Goal: Task Accomplishment & Management: Manage account settings

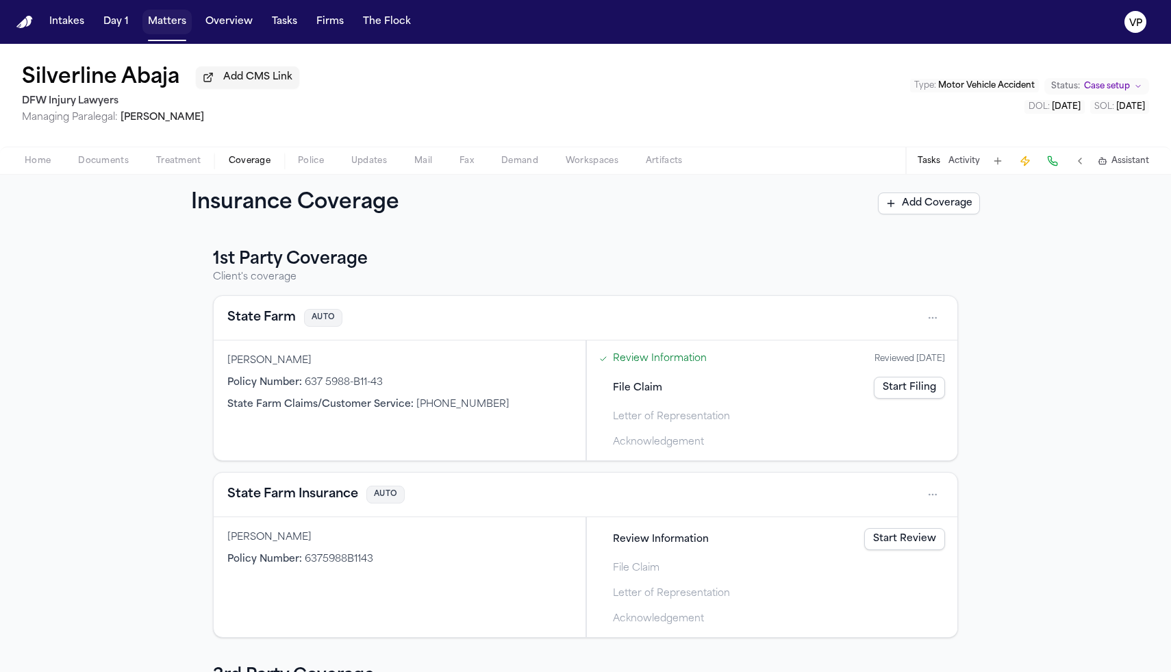
click at [163, 24] on button "Matters" at bounding box center [166, 22] width 49 height 25
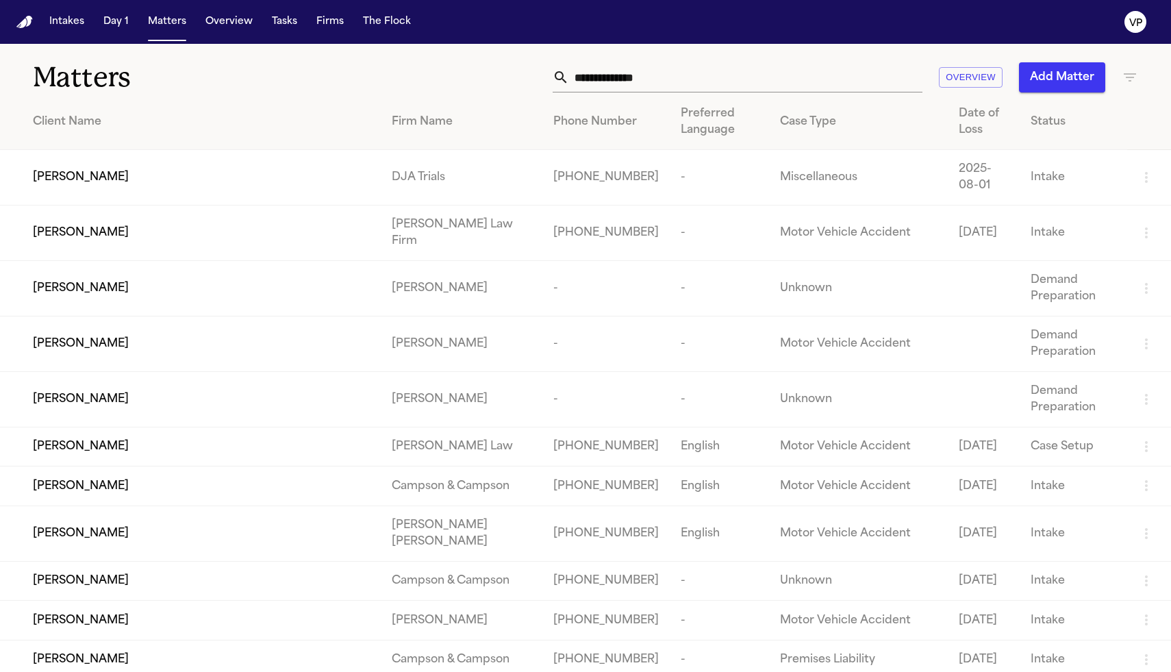
click at [644, 75] on input "text" at bounding box center [745, 77] width 353 height 30
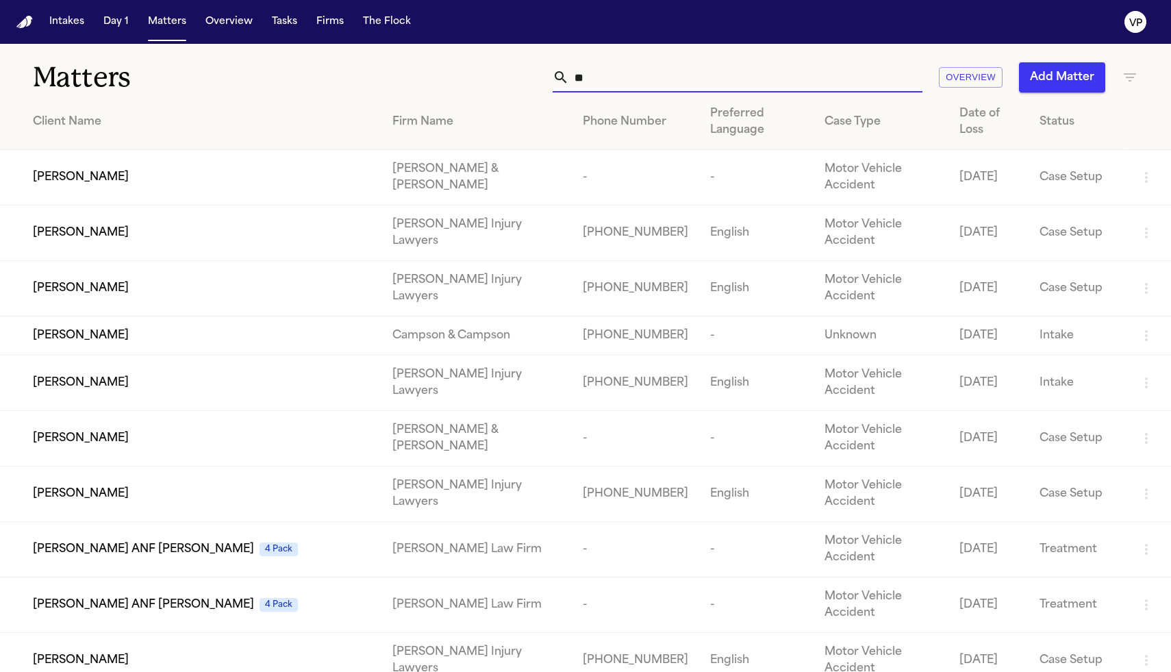
type input "*"
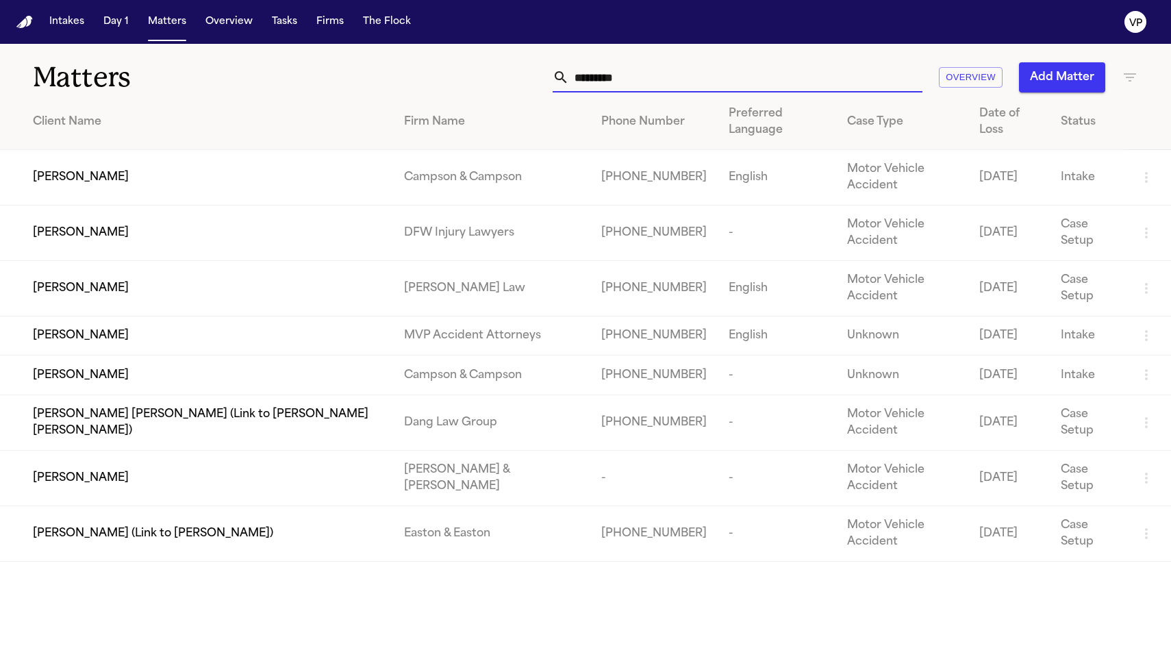
type input "**********"
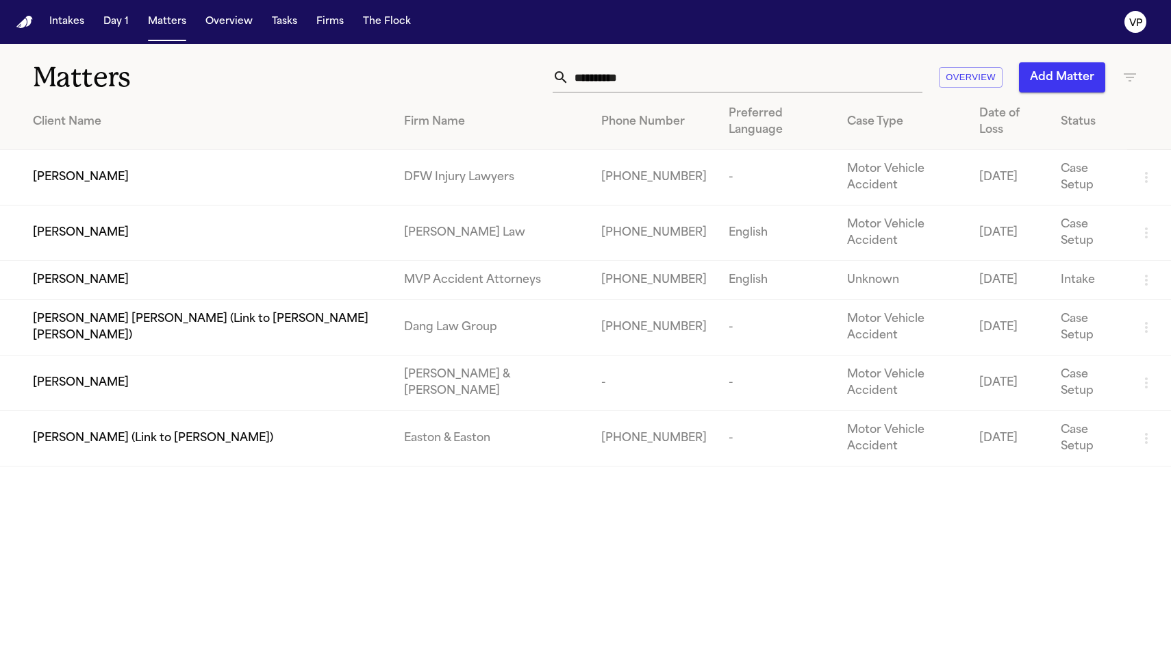
click at [95, 169] on span "[PERSON_NAME]" at bounding box center [81, 177] width 96 height 16
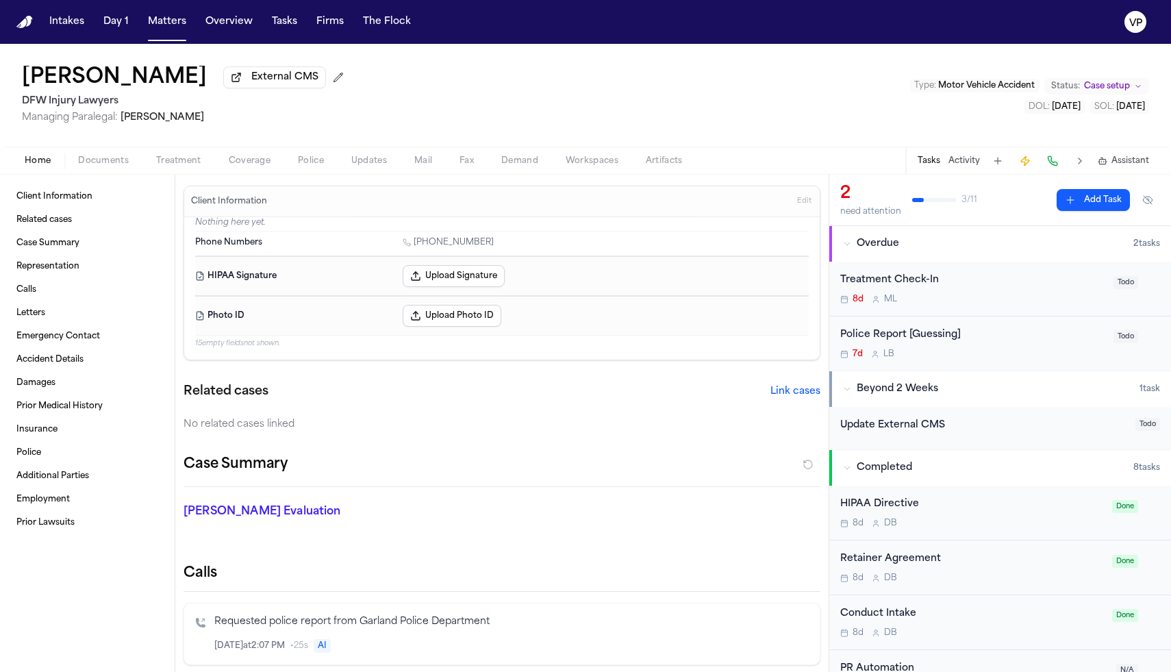
click at [264, 161] on span "Coverage" at bounding box center [250, 160] width 42 height 11
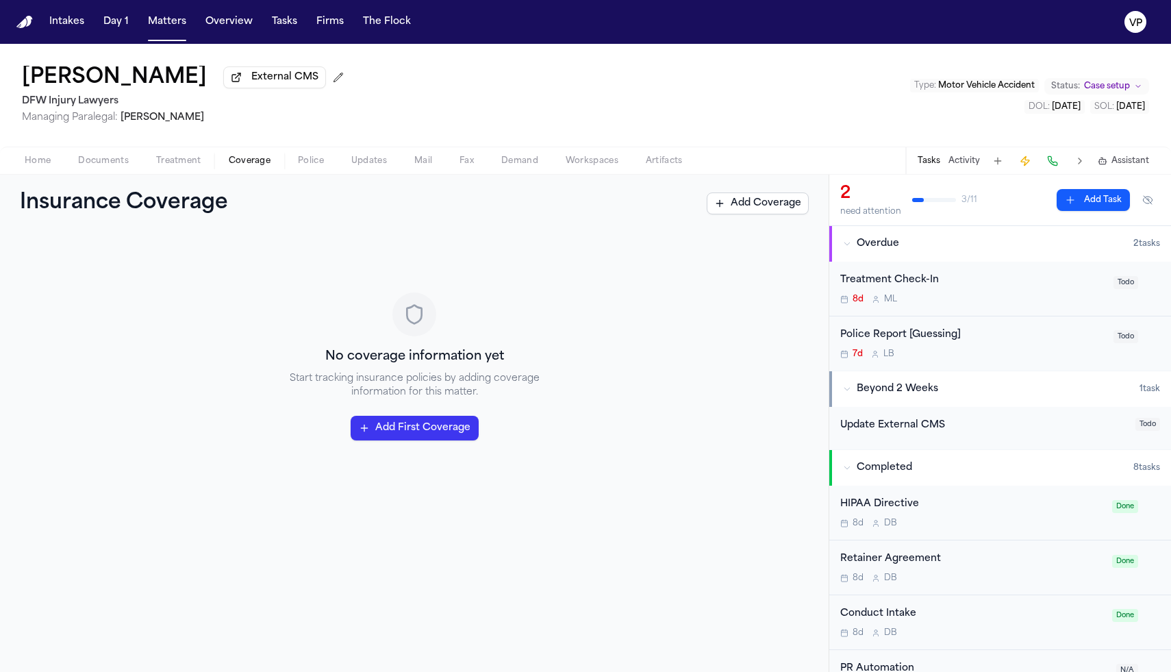
click at [760, 209] on button "Add Coverage" at bounding box center [758, 203] width 102 height 22
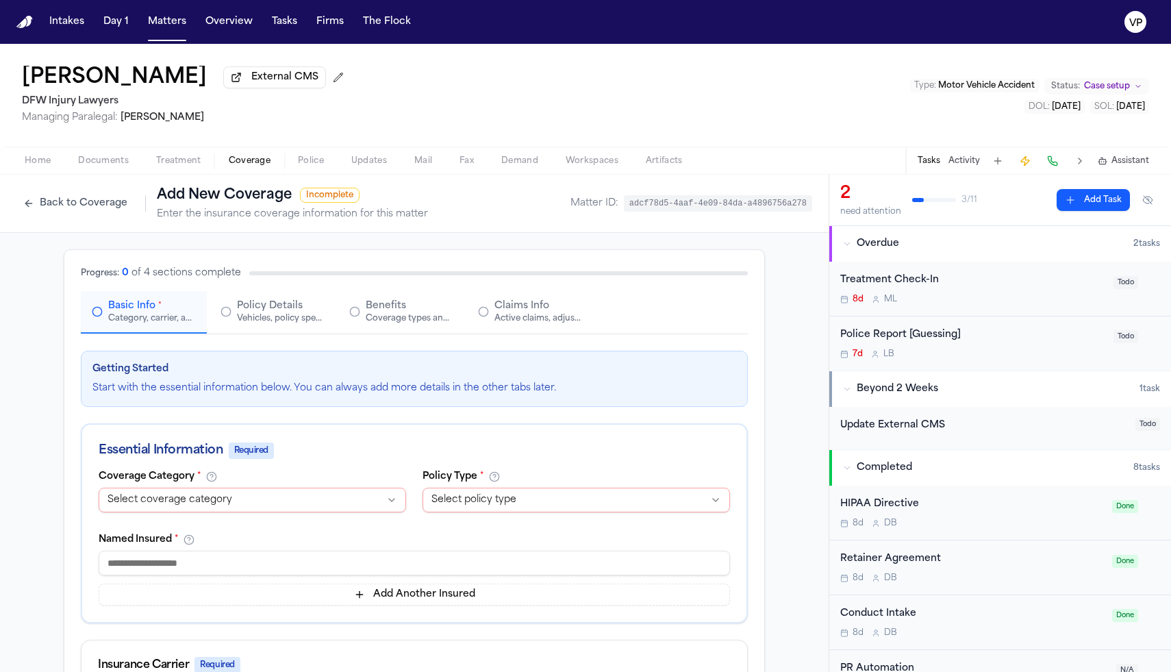
click at [121, 166] on span "Documents" at bounding box center [103, 160] width 51 height 11
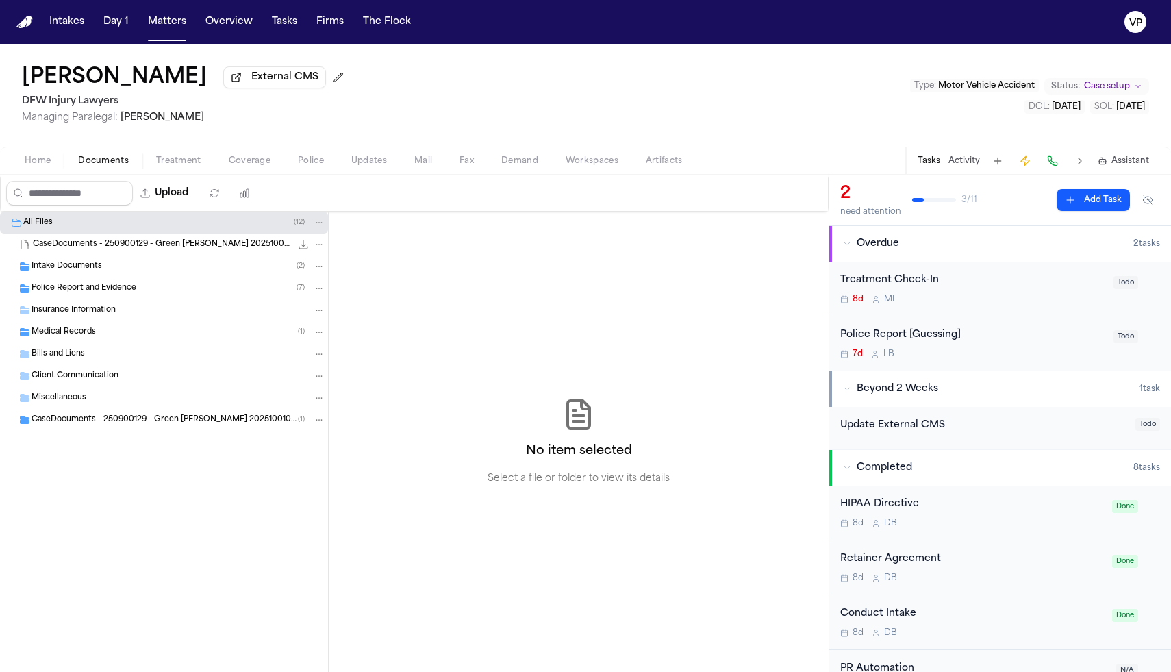
click at [164, 273] on div "Intake Documents ( 2 )" at bounding box center [179, 266] width 294 height 12
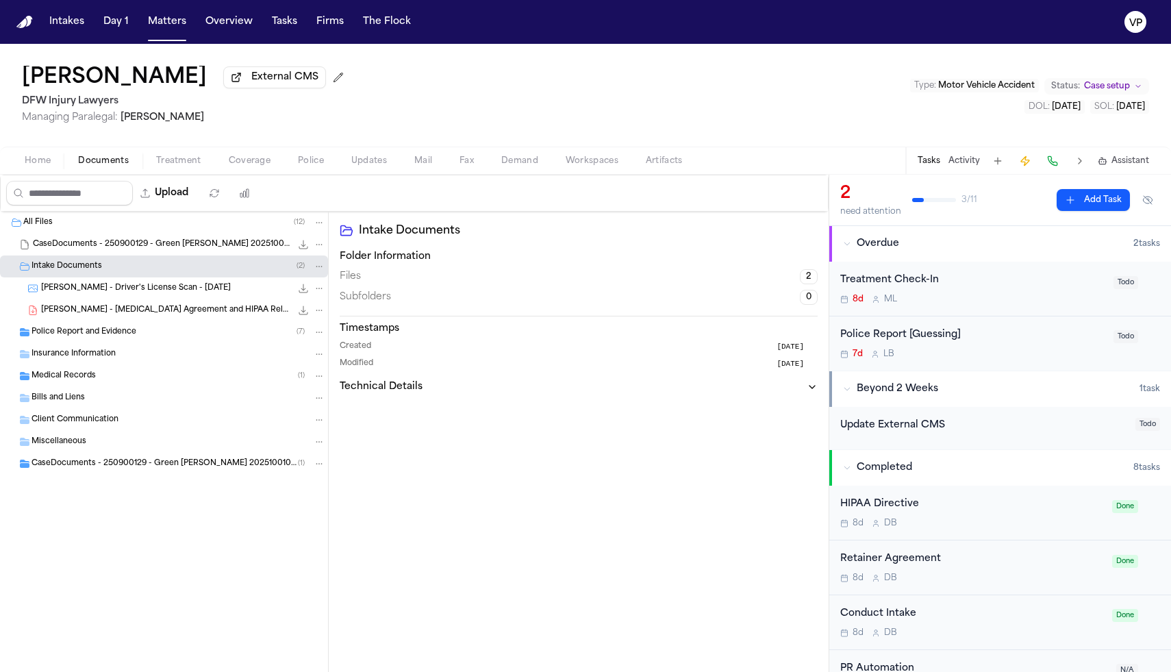
click at [166, 290] on span "[PERSON_NAME] - Driver's License Scan - [DATE]" at bounding box center [136, 289] width 190 height 12
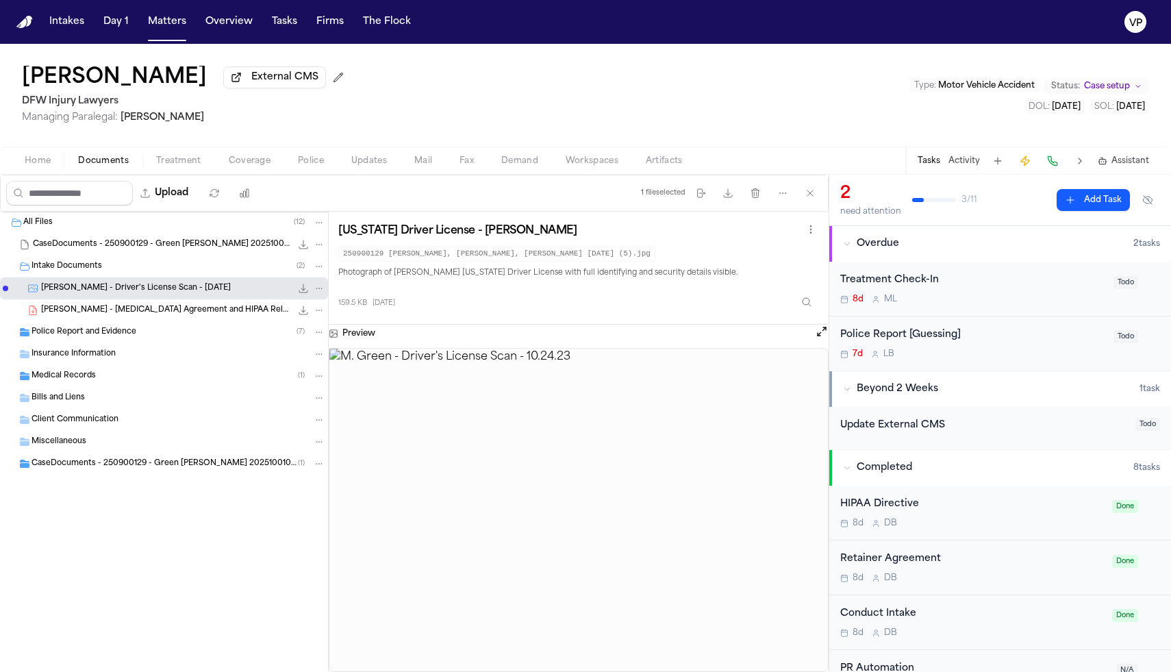
click at [98, 360] on span "Insurance Information" at bounding box center [74, 355] width 84 height 12
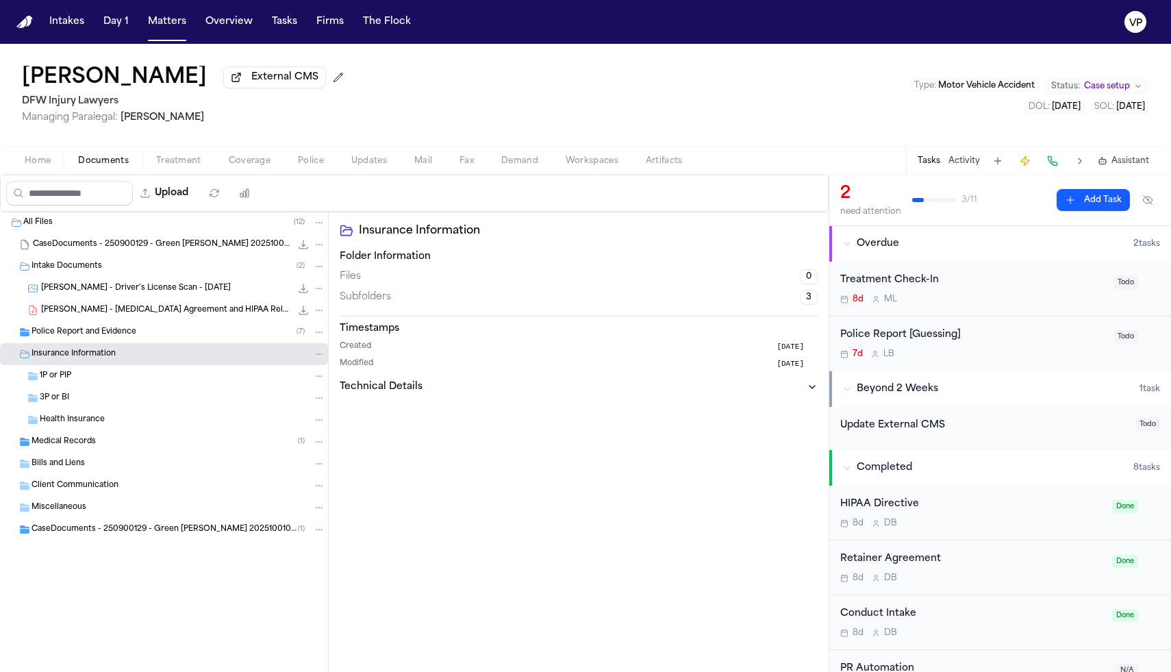
click at [86, 403] on div "3P or BI" at bounding box center [183, 398] width 286 height 12
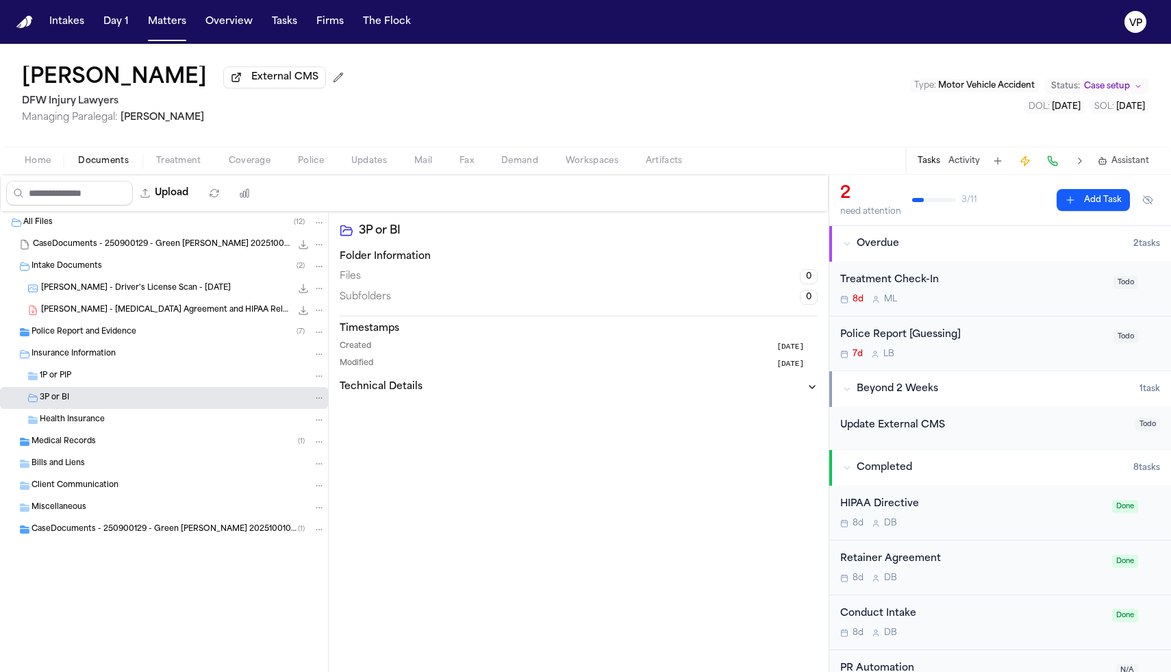
click at [88, 387] on div "1P or PIP" at bounding box center [164, 376] width 328 height 22
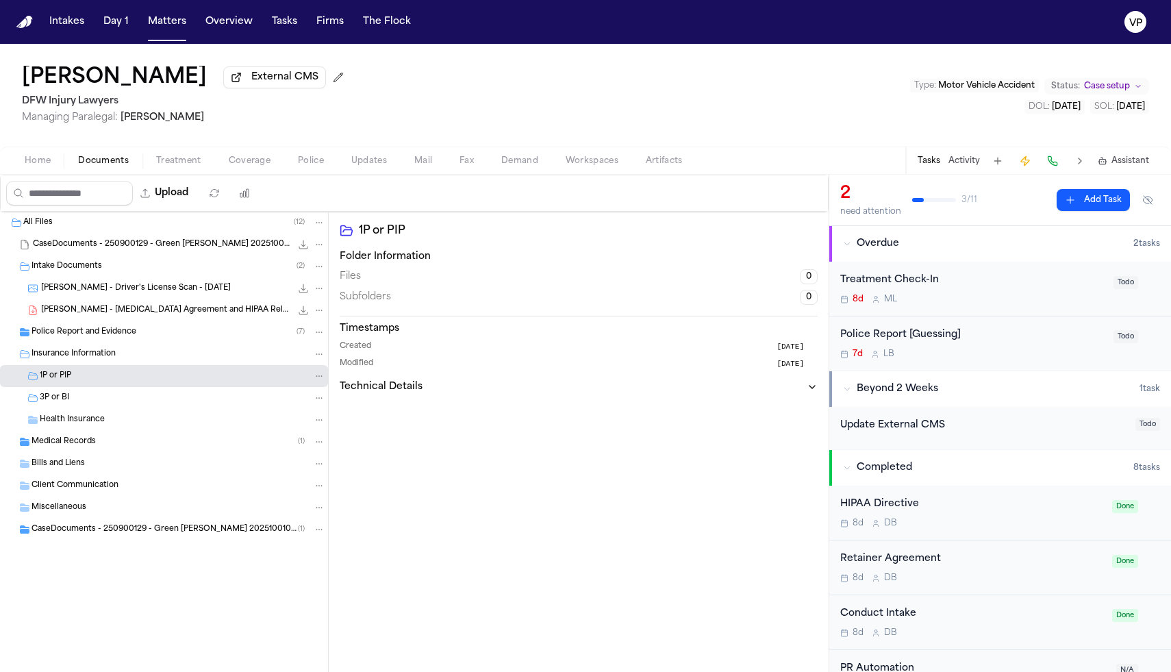
click at [40, 166] on span "Home" at bounding box center [38, 160] width 26 height 11
